Goal: Information Seeking & Learning: Learn about a topic

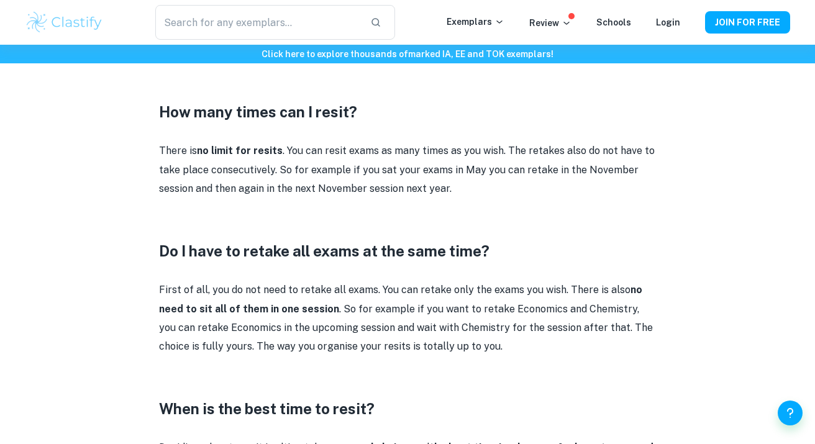
scroll to position [1057, 0]
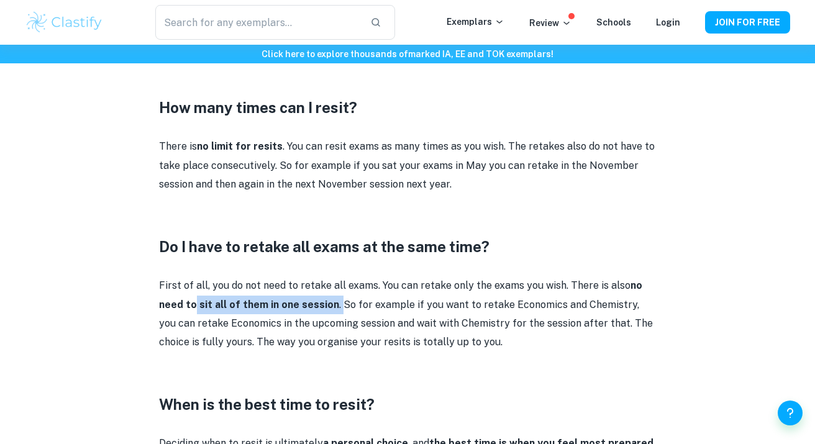
drag, startPoint x: 194, startPoint y: 297, endPoint x: 337, endPoint y: 301, distance: 142.3
click at [337, 301] on p "First of all, you do not need to retake all exams. You can retake only the exam…" at bounding box center [407, 314] width 497 height 76
click at [275, 298] on strong "no need to sit all of them in one session" at bounding box center [400, 295] width 483 height 30
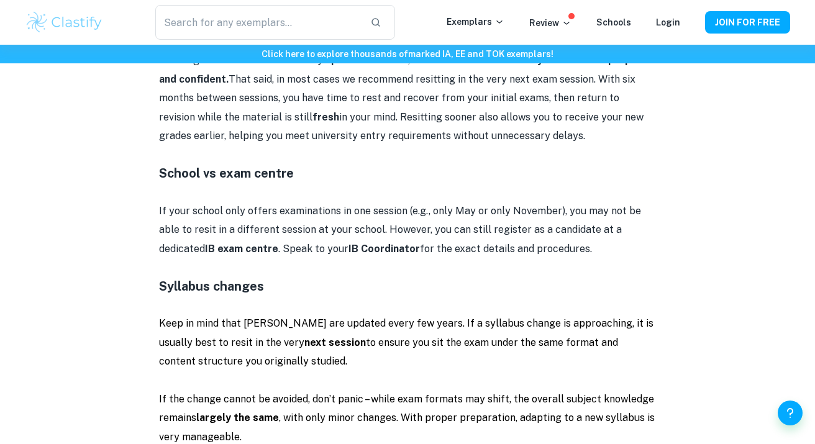
scroll to position [1442, 0]
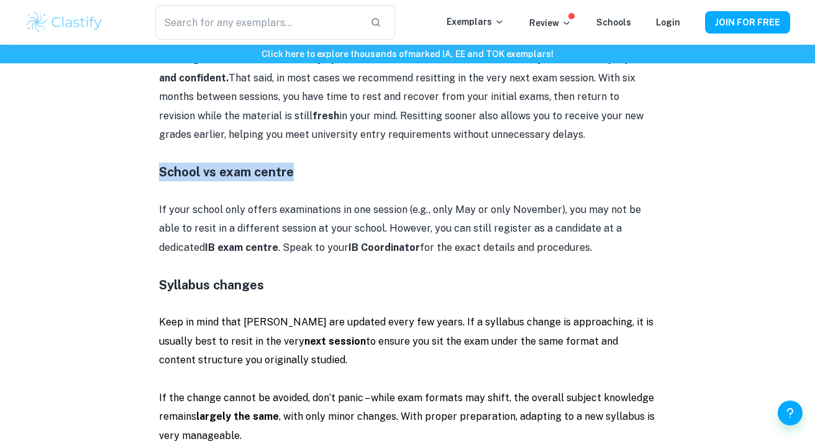
drag, startPoint x: 157, startPoint y: 160, endPoint x: 289, endPoint y: 158, distance: 132.3
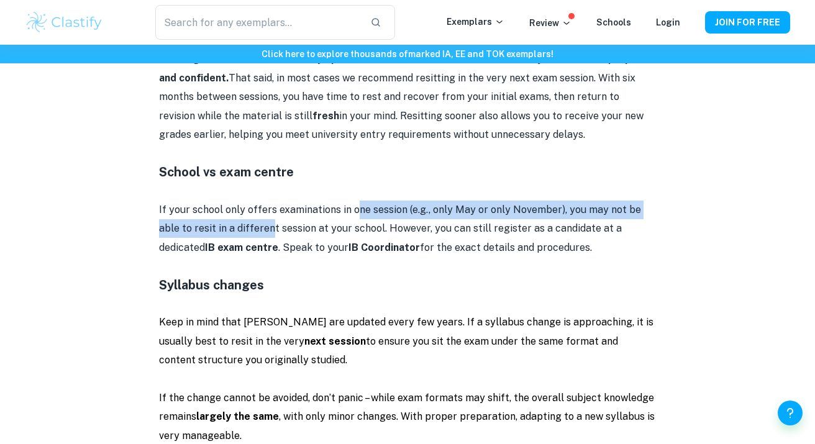
drag, startPoint x: 248, startPoint y: 204, endPoint x: 355, endPoint y: 200, distance: 106.3
click at [355, 201] on p "If your school only offers examinations in one session (e.g., only May or only …" at bounding box center [407, 229] width 497 height 57
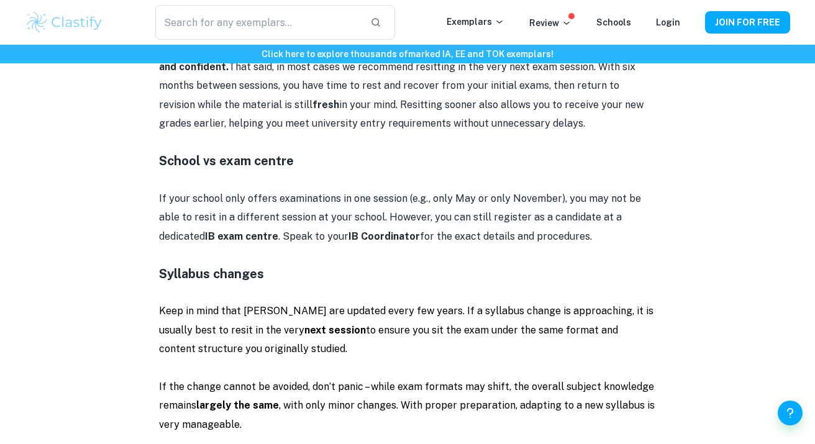
scroll to position [1454, 0]
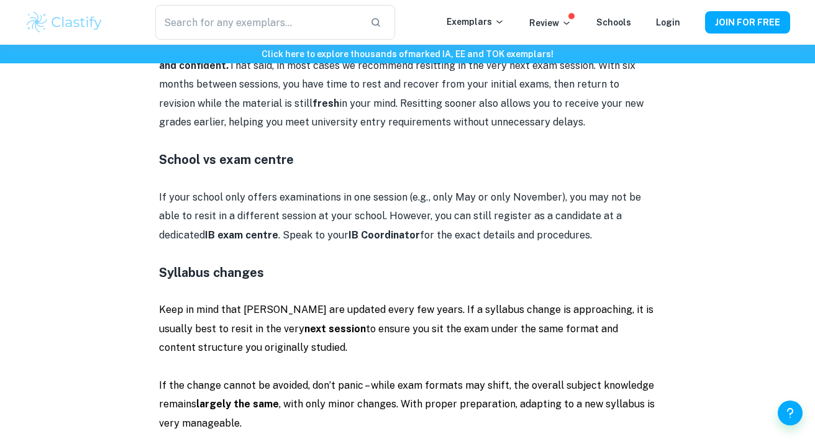
drag, startPoint x: 217, startPoint y: 226, endPoint x: 640, endPoint y: 207, distance: 422.8
click at [640, 207] on p "If your school only offers examinations in one session (e.g., only May or only …" at bounding box center [407, 216] width 497 height 57
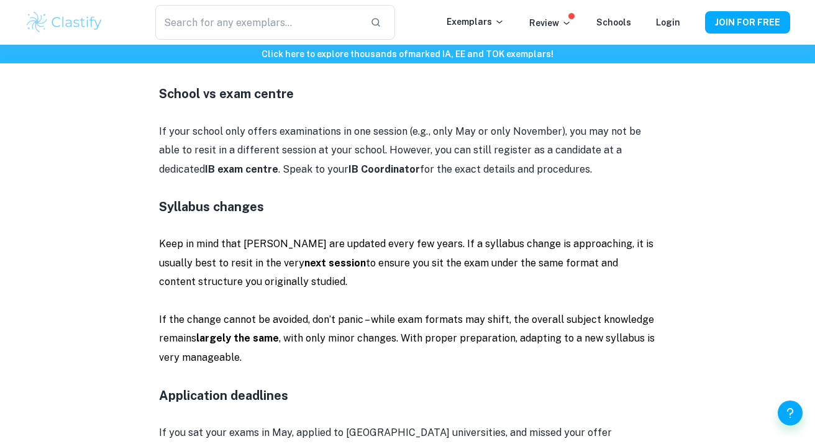
scroll to position [1521, 0]
copy p "IB exam centre"
